Goal: Entertainment & Leisure: Consume media (video, audio)

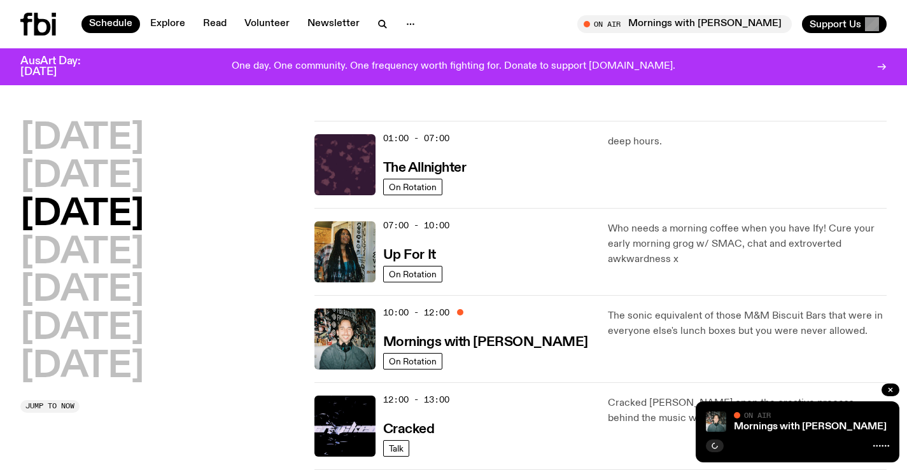
click at [35, 31] on icon at bounding box center [42, 24] width 17 height 23
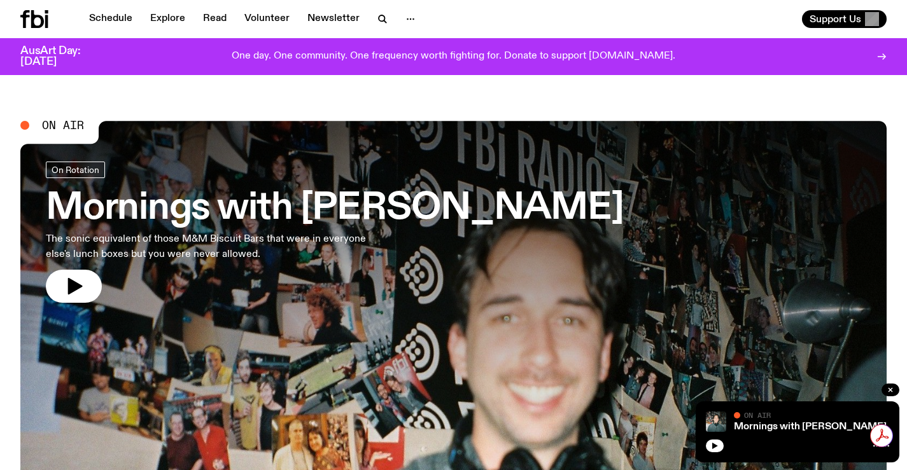
scroll to position [401, 0]
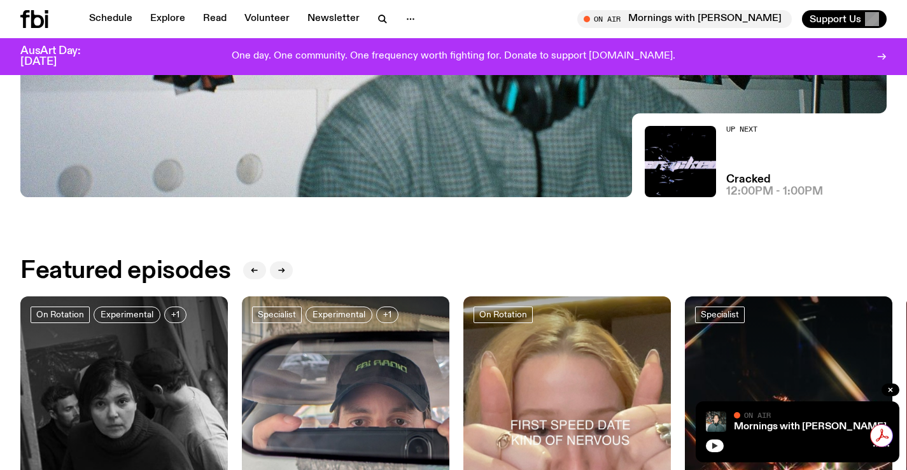
click at [717, 444] on icon "button" at bounding box center [715, 446] width 8 height 8
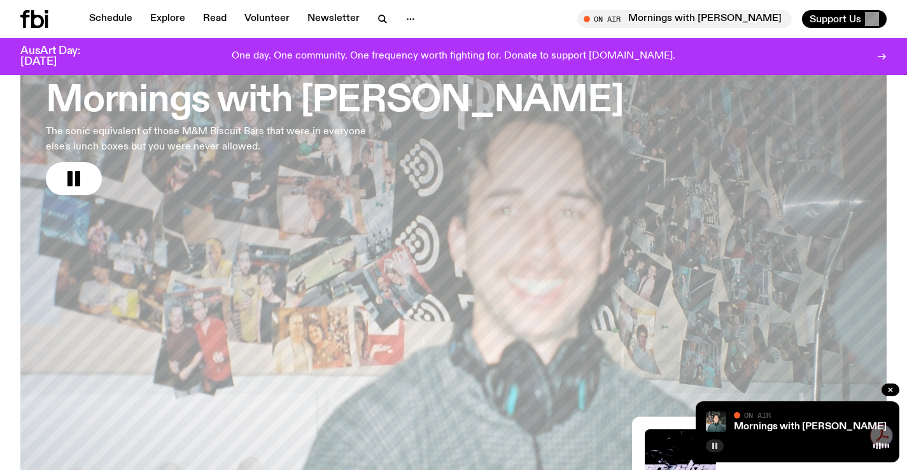
scroll to position [0, 0]
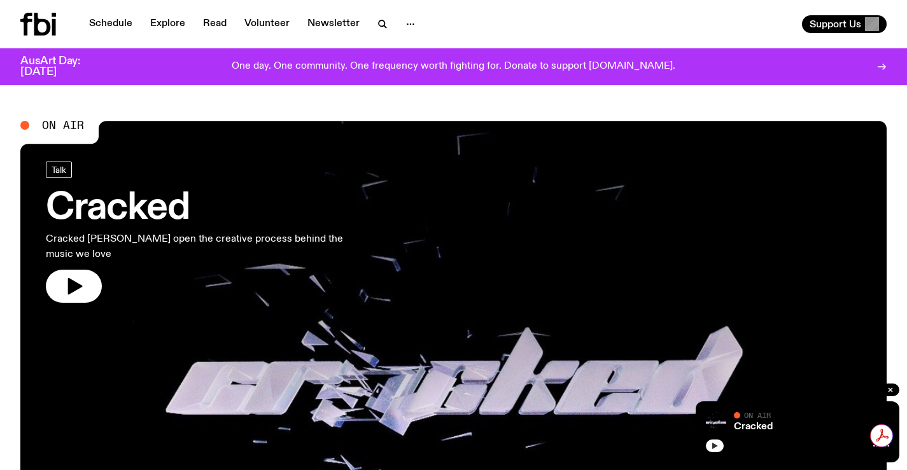
click at [717, 449] on icon "button" at bounding box center [715, 446] width 8 height 8
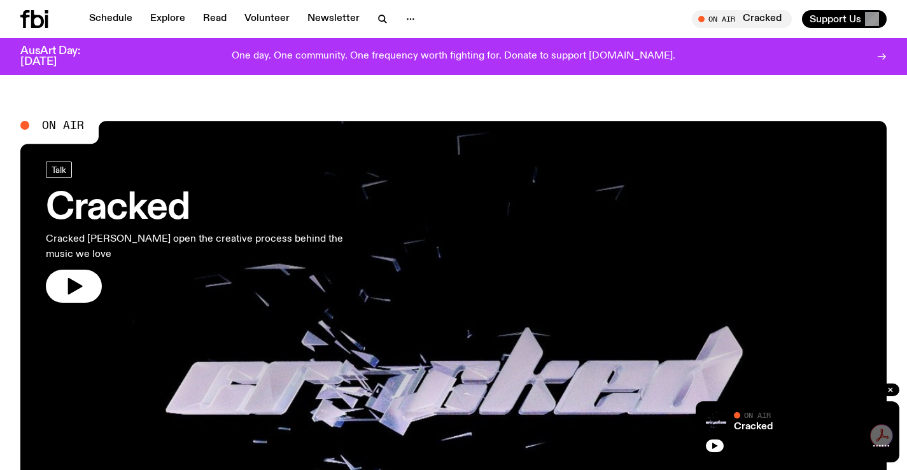
scroll to position [181, 0]
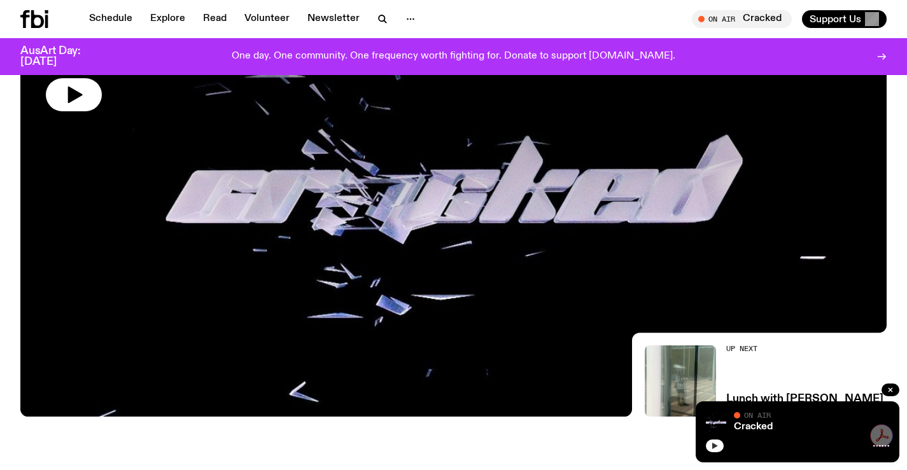
click at [711, 447] on icon "button" at bounding box center [715, 446] width 8 height 8
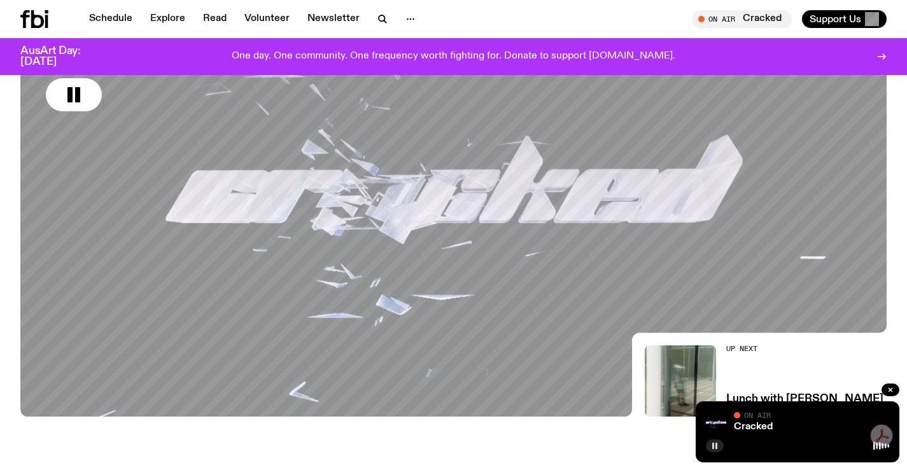
click at [711, 447] on icon "button" at bounding box center [715, 446] width 8 height 8
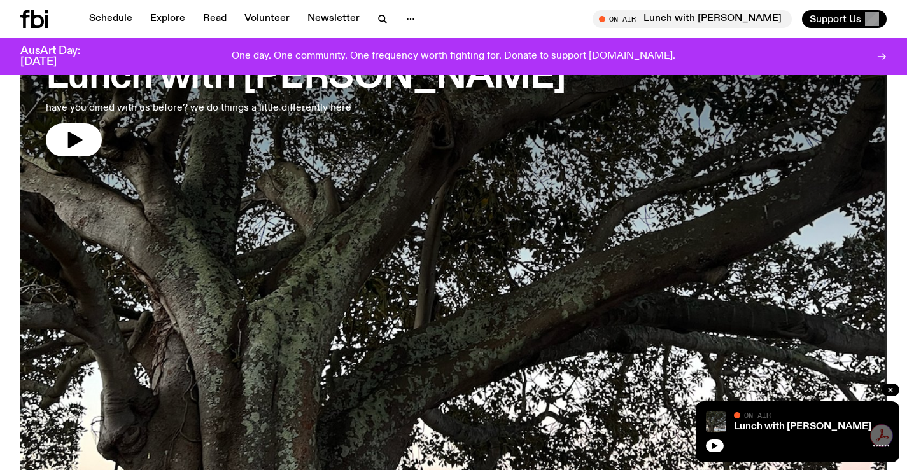
scroll to position [629, 0]
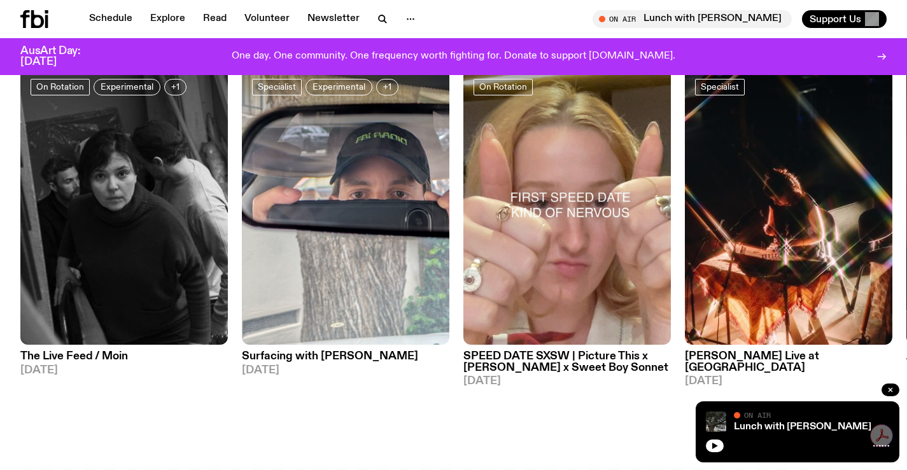
click at [701, 449] on div "Lunch with [PERSON_NAME] On Air On Air" at bounding box center [798, 432] width 204 height 61
click at [714, 449] on icon "button" at bounding box center [715, 446] width 8 height 8
click at [722, 444] on button "button" at bounding box center [715, 446] width 18 height 13
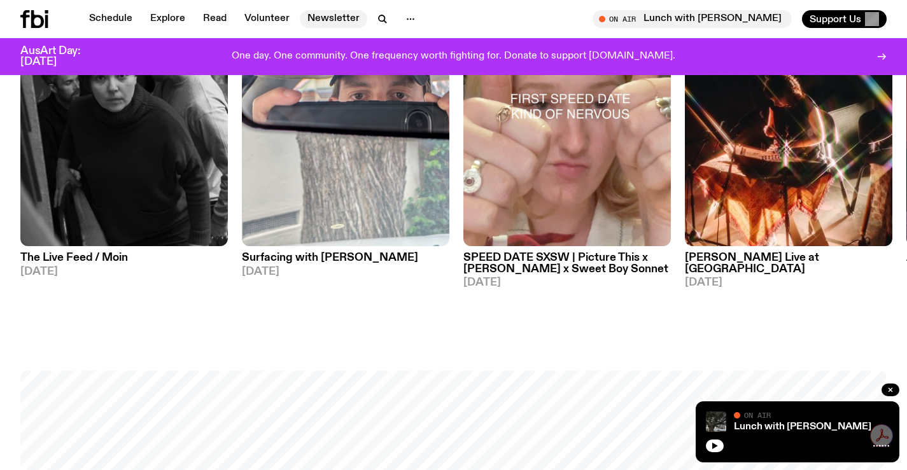
scroll to position [374, 0]
